Goal: Task Accomplishment & Management: Manage account settings

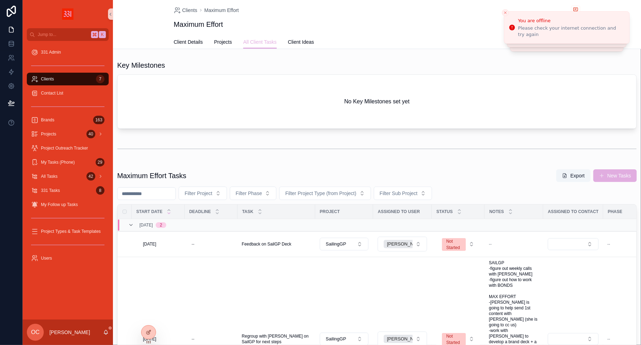
scroll to position [27, 0]
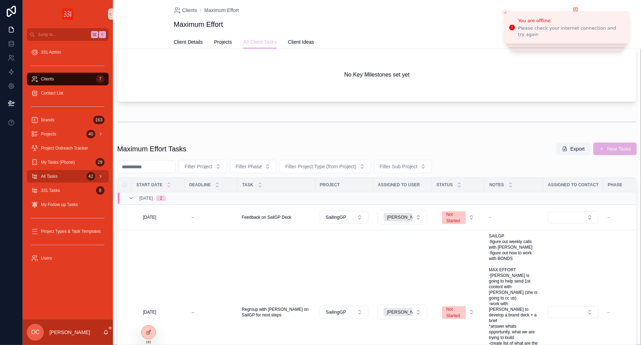
click at [56, 178] on span "All Tasks" at bounding box center [49, 177] width 17 height 6
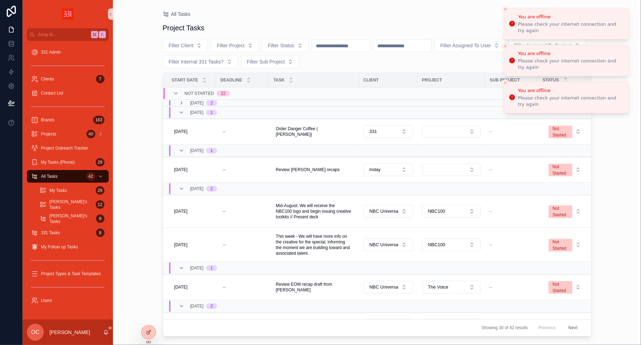
click at [505, 10] on icon "Close toast" at bounding box center [506, 9] width 4 height 4
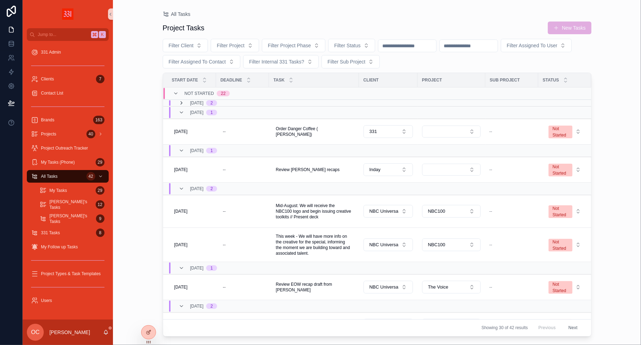
click at [182, 102] on icon "scrollable content" at bounding box center [182, 103] width 6 height 6
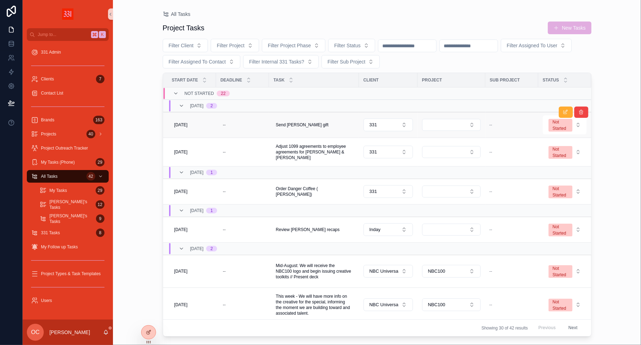
click at [564, 124] on div "scrollable content" at bounding box center [574, 112] width 30 height 25
click at [564, 130] on div "Not Started" at bounding box center [561, 125] width 16 height 13
click at [538, 185] on div "Done" at bounding box center [535, 188] width 10 height 6
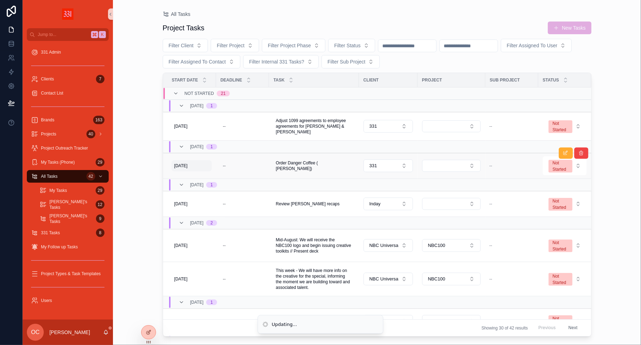
click at [187, 163] on span "[DATE]" at bounding box center [180, 166] width 13 height 6
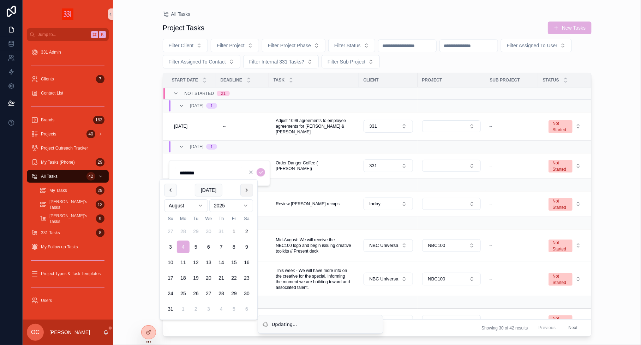
click at [246, 190] on button "scrollable content" at bounding box center [247, 190] width 13 height 13
click at [184, 249] on button "8" at bounding box center [183, 247] width 13 height 13
type input "********"
click at [262, 175] on icon "scrollable content" at bounding box center [261, 173] width 6 height 6
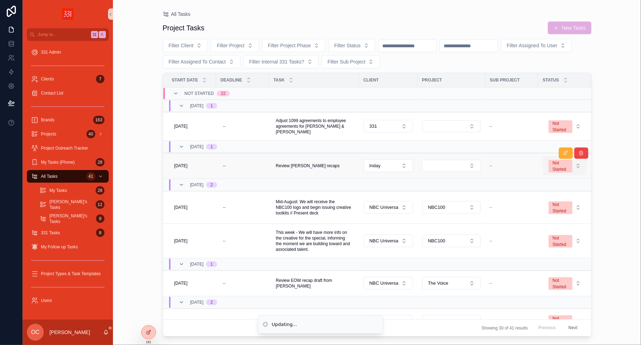
click at [562, 164] on div "Not Started" at bounding box center [561, 166] width 16 height 13
click at [531, 226] on div "Done" at bounding box center [535, 226] width 10 height 6
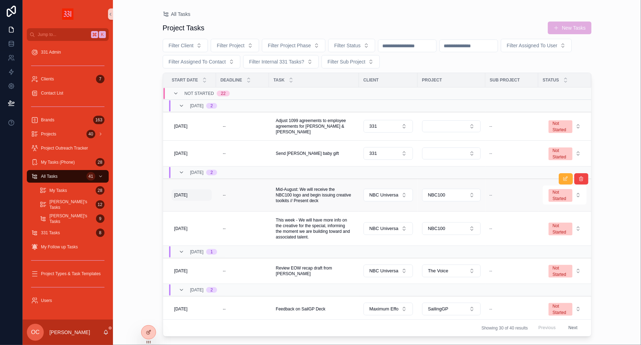
click at [184, 194] on span "[DATE]" at bounding box center [180, 196] width 13 height 6
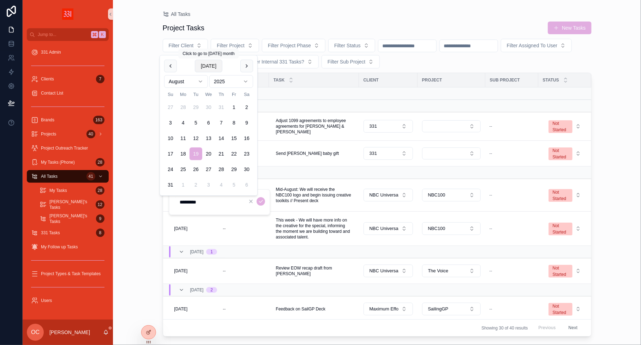
click at [209, 63] on button "[DATE]" at bounding box center [209, 66] width 28 height 13
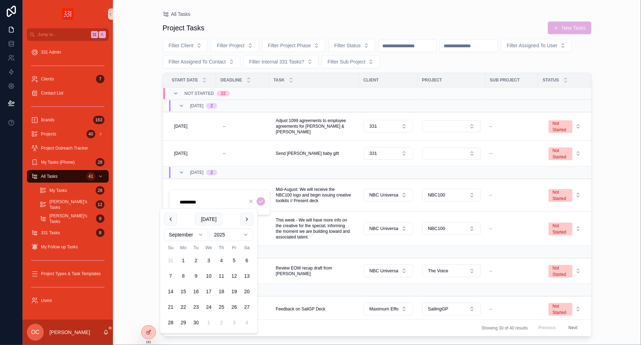
click at [185, 272] on button "8" at bounding box center [183, 276] width 13 height 13
type input "********"
click at [260, 204] on icon "scrollable content" at bounding box center [261, 202] width 6 height 6
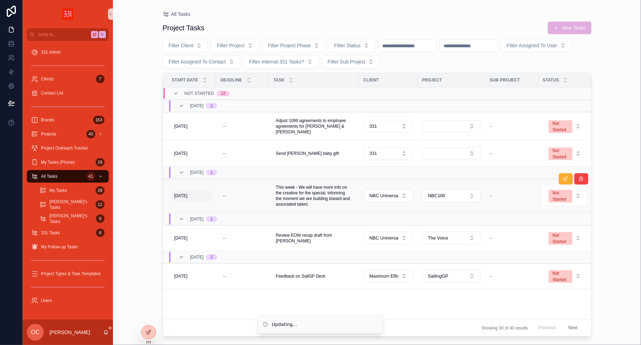
click at [187, 193] on span "[DATE]" at bounding box center [180, 196] width 13 height 6
click at [185, 193] on span "[DATE]" at bounding box center [180, 196] width 13 height 6
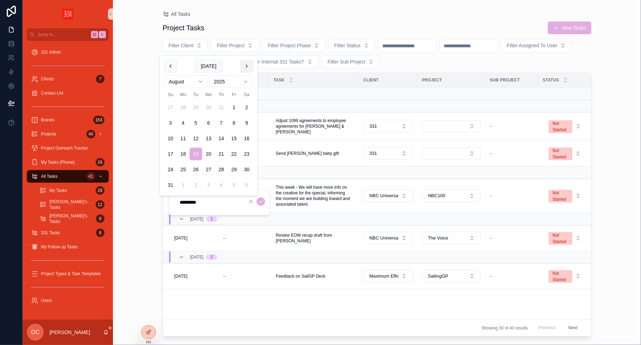
click at [249, 63] on button "scrollable content" at bounding box center [247, 66] width 13 height 13
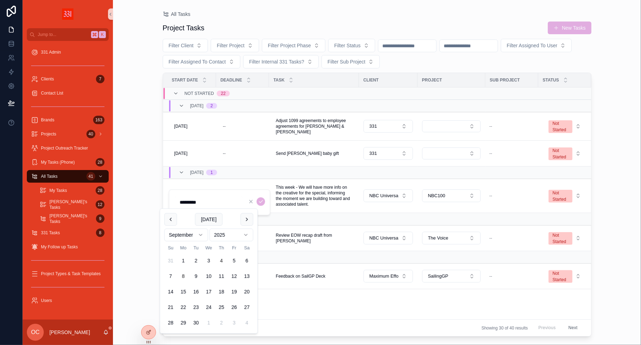
click at [184, 273] on button "8" at bounding box center [183, 276] width 13 height 13
type input "********"
click at [262, 202] on icon "scrollable content" at bounding box center [261, 202] width 6 height 6
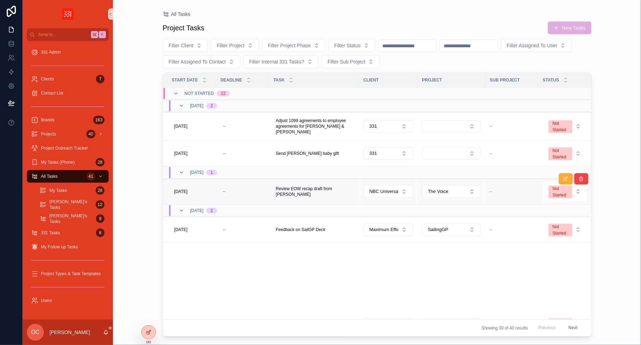
click at [562, 188] on div "scrollable content" at bounding box center [574, 178] width 30 height 25
click at [559, 193] on div "Not Started" at bounding box center [561, 192] width 16 height 13
click at [542, 249] on span "Done" at bounding box center [535, 251] width 19 height 6
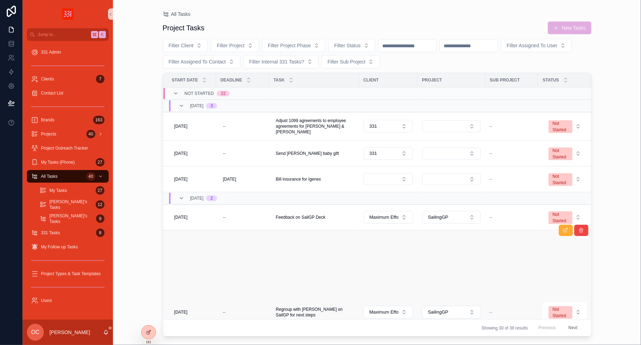
scroll to position [37, 0]
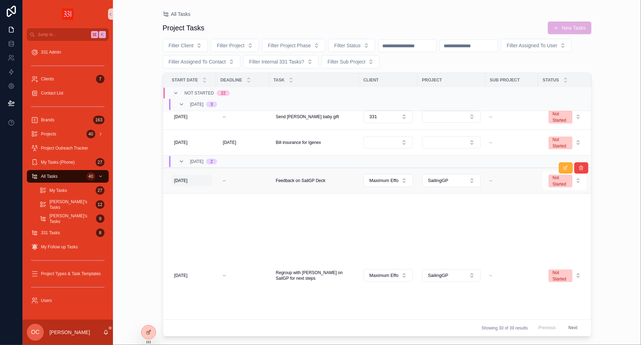
click at [181, 175] on div "[DATE] [DATE]" at bounding box center [192, 180] width 40 height 11
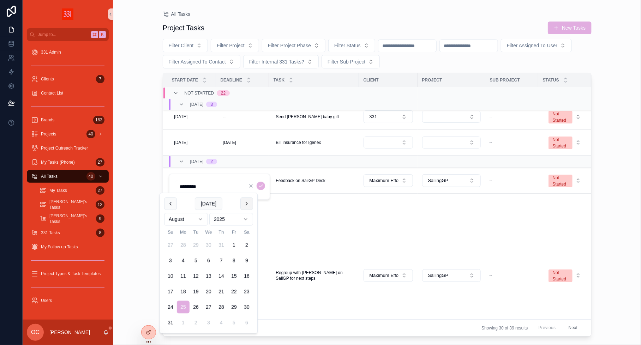
click at [244, 203] on button "scrollable content" at bounding box center [247, 204] width 13 height 13
click at [184, 260] on button "8" at bounding box center [183, 261] width 13 height 13
type input "********"
click at [262, 185] on icon "scrollable content" at bounding box center [261, 186] width 4 height 2
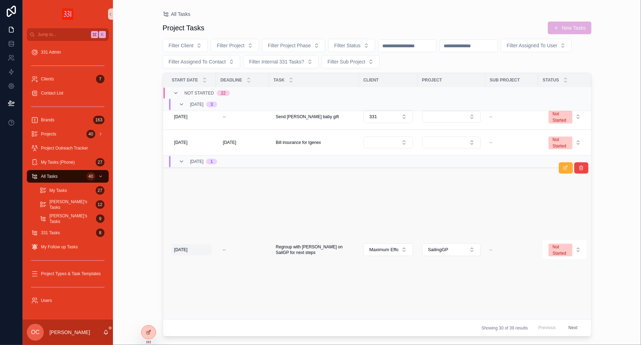
click at [188, 247] on span "[DATE]" at bounding box center [180, 250] width 13 height 6
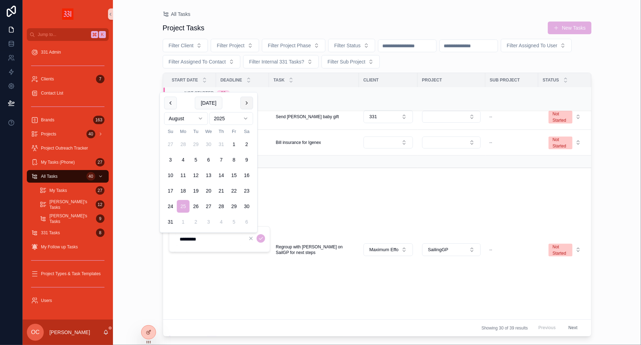
click at [246, 105] on button "scrollable content" at bounding box center [247, 103] width 13 height 13
click at [181, 176] on button "8" at bounding box center [183, 175] width 13 height 13
type input "********"
click at [260, 239] on icon "scrollable content" at bounding box center [261, 239] width 6 height 6
